Goal: Task Accomplishment & Management: Manage account settings

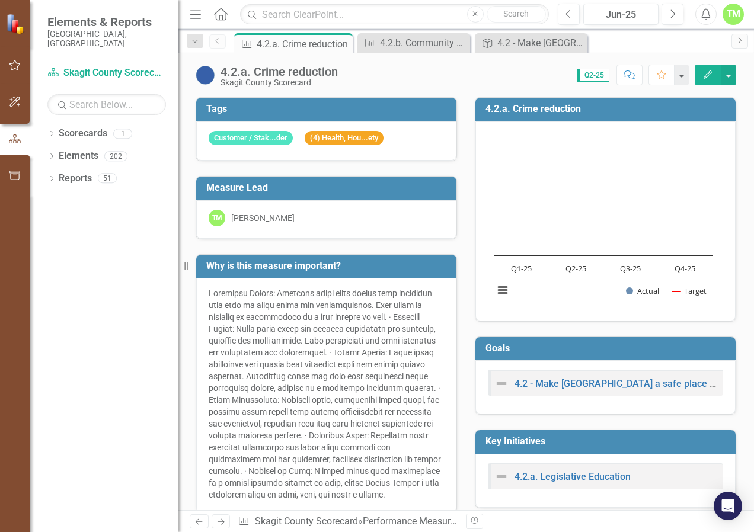
click at [55, 296] on div "Dropdown Scorecards 1 Skagit County Scorecard Dropdown Elements 202 Dropdown Go…" at bounding box center [104, 328] width 148 height 408
click at [99, 66] on link "Scorecard Skagit County Scorecard" at bounding box center [106, 73] width 119 height 14
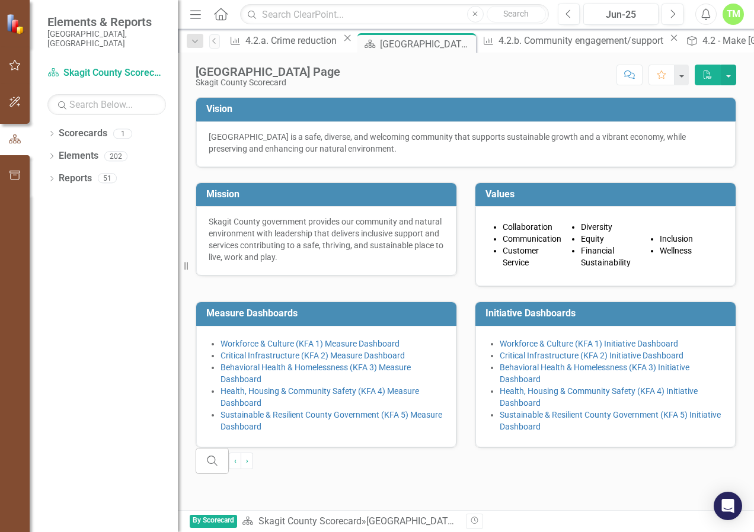
click at [68, 39] on div "Elements & Reports [GEOGRAPHIC_DATA], [GEOGRAPHIC_DATA]" at bounding box center [104, 31] width 148 height 63
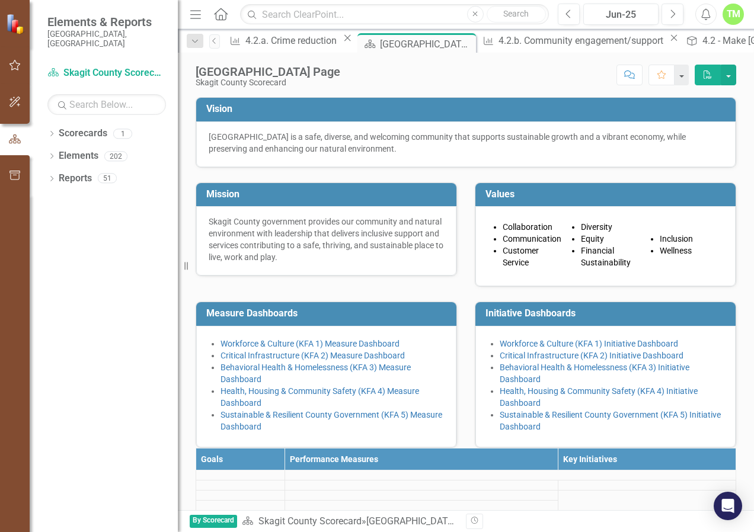
click at [271, 76] on div "[GEOGRAPHIC_DATA] Page" at bounding box center [268, 71] width 145 height 13
click at [270, 48] on div "Performance Measure 4.2.a. Crime reduction Close" at bounding box center [290, 40] width 129 height 15
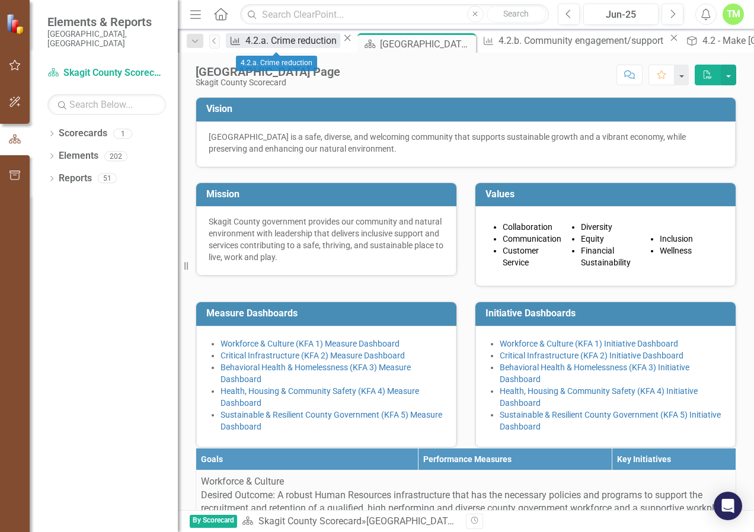
click at [277, 39] on div "4.2.a. Crime reduction" at bounding box center [292, 40] width 95 height 15
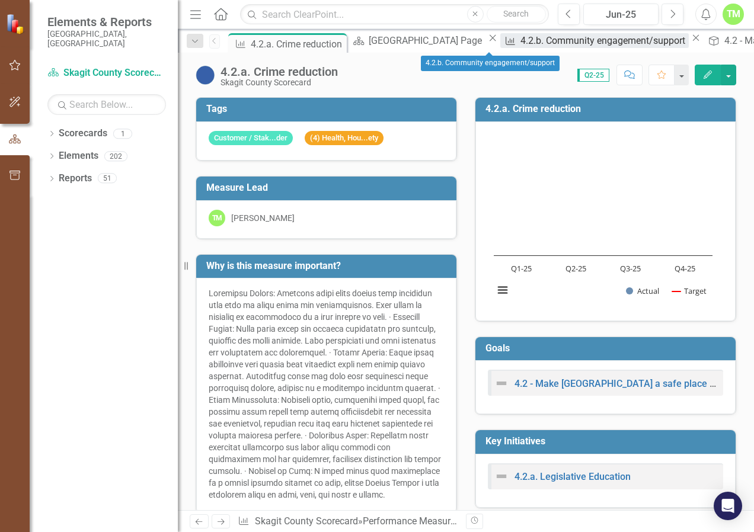
click at [520, 47] on div "4.2.b. Community engagement/support" at bounding box center [604, 40] width 168 height 15
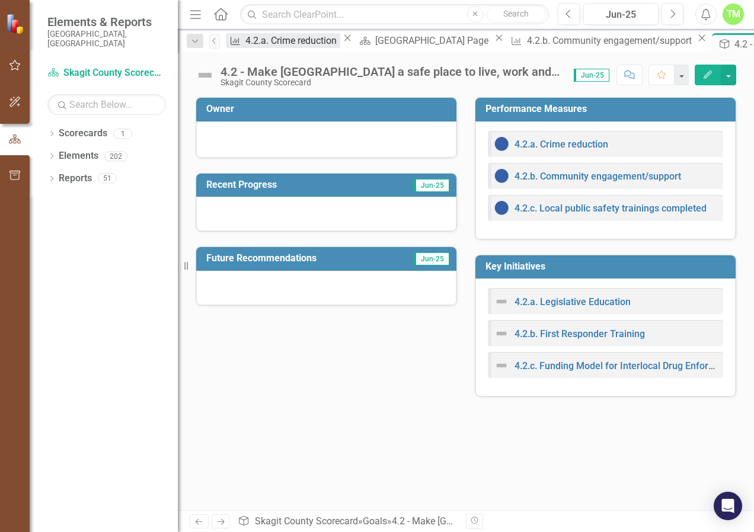
click at [285, 43] on div "4.2.a. Crime reduction" at bounding box center [292, 40] width 95 height 15
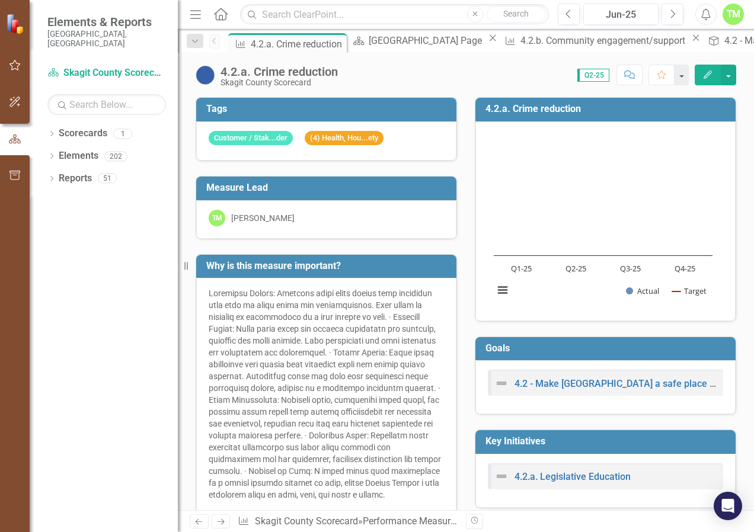
click at [713, 75] on button "Edit" at bounding box center [708, 75] width 26 height 21
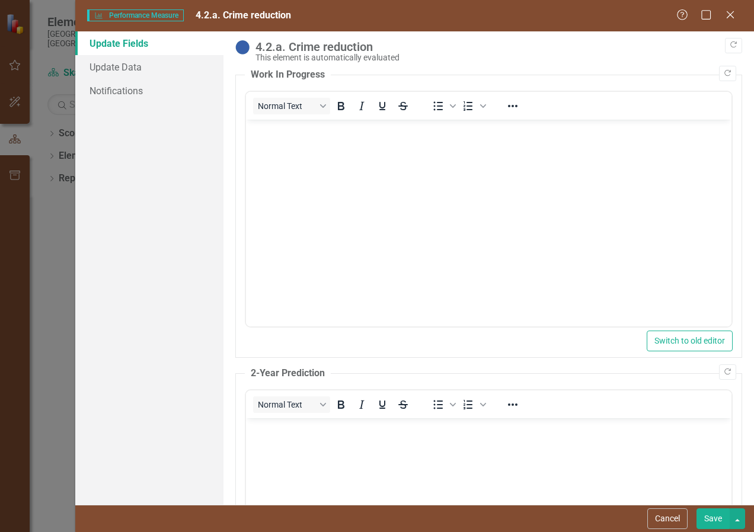
click at [141, 16] on span "Performance Measure Performance Measure" at bounding box center [135, 15] width 96 height 12
click at [263, 16] on span "4.2.a. Crime reduction" at bounding box center [243, 14] width 95 height 11
click at [732, 17] on icon at bounding box center [730, 14] width 9 height 9
